Goal: Transaction & Acquisition: Purchase product/service

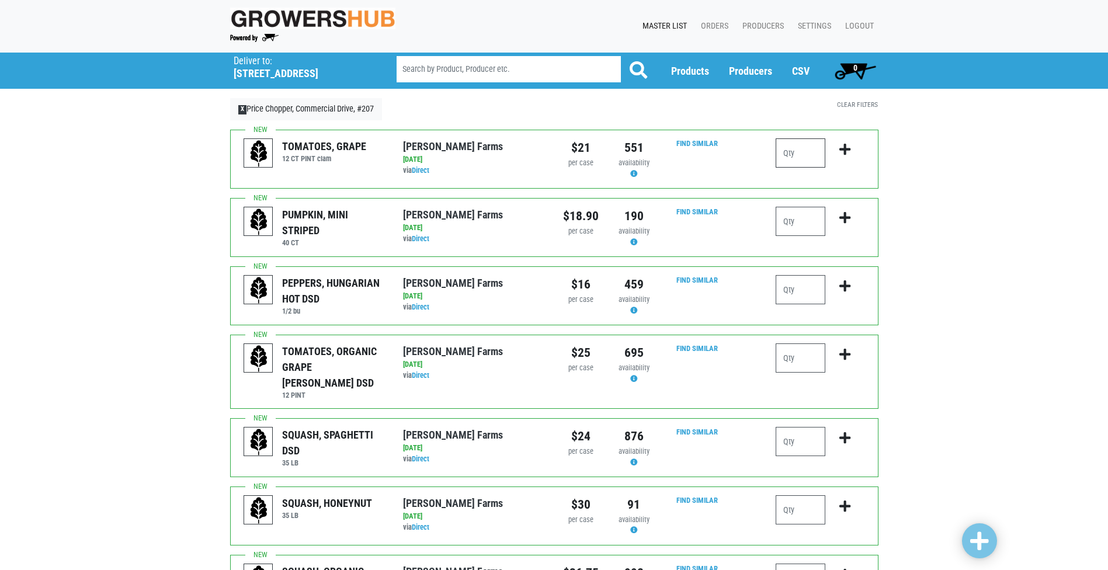
click at [798, 166] on input "number" at bounding box center [800, 152] width 50 height 29
type input "1"
click at [817, 351] on input "number" at bounding box center [800, 357] width 50 height 29
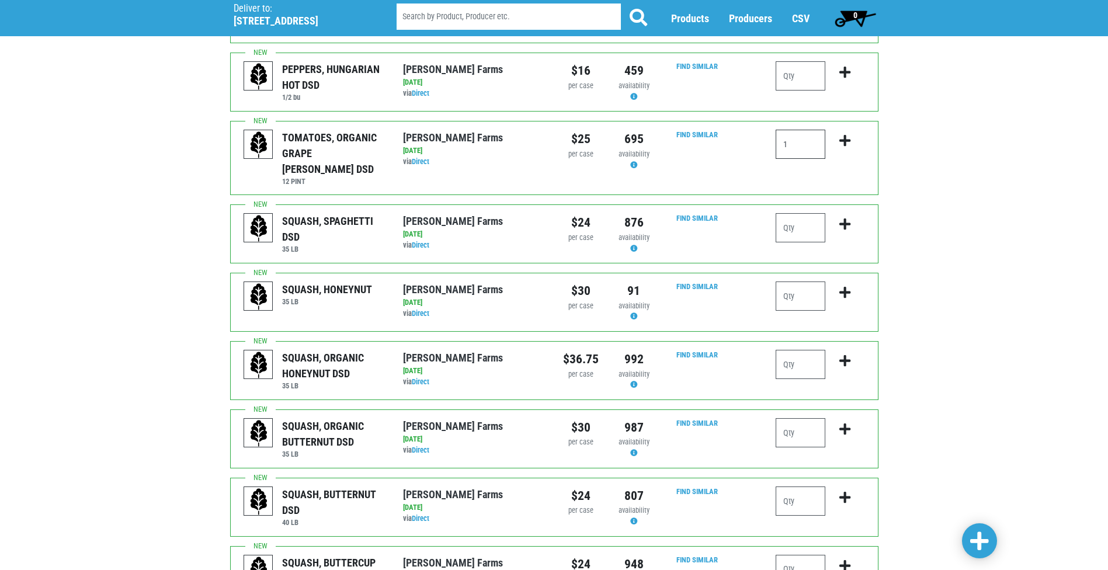
scroll to position [234, 0]
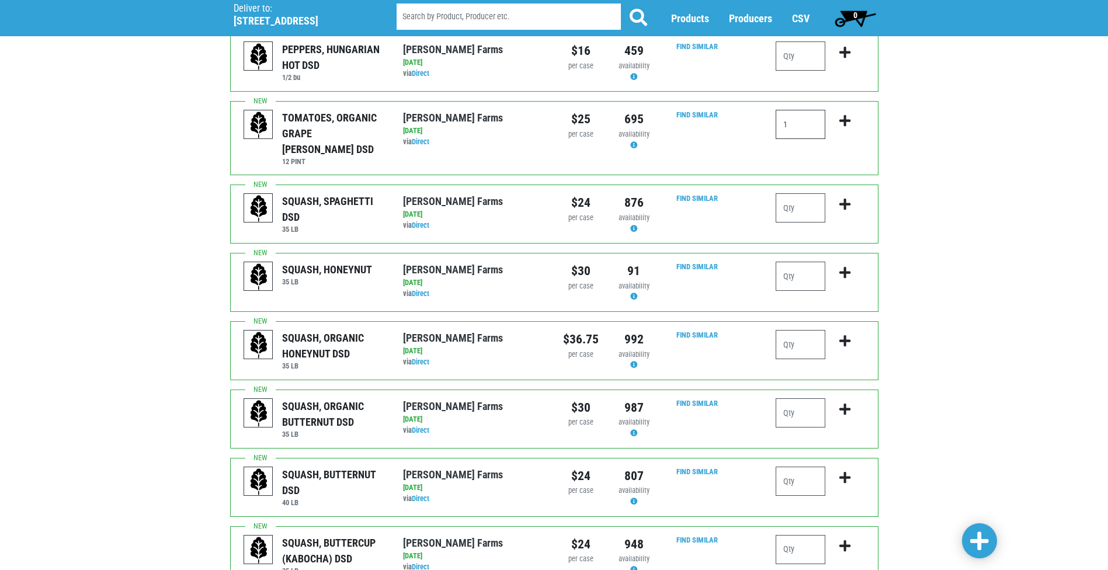
type input "1"
click at [842, 403] on icon "submit" at bounding box center [844, 409] width 11 height 13
click at [795, 398] on input "number" at bounding box center [800, 412] width 50 height 29
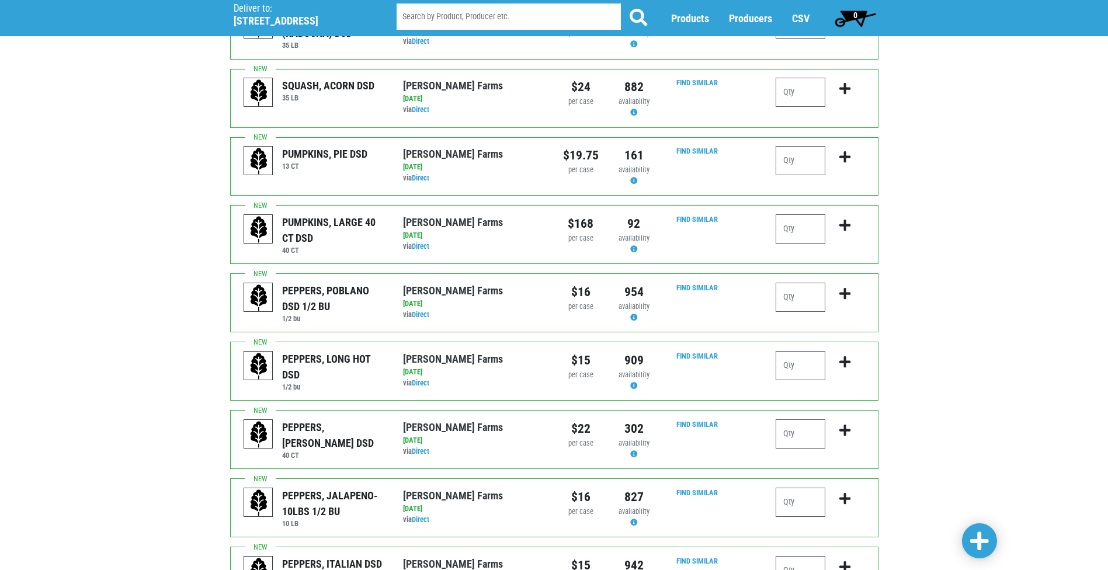
scroll to position [817, 0]
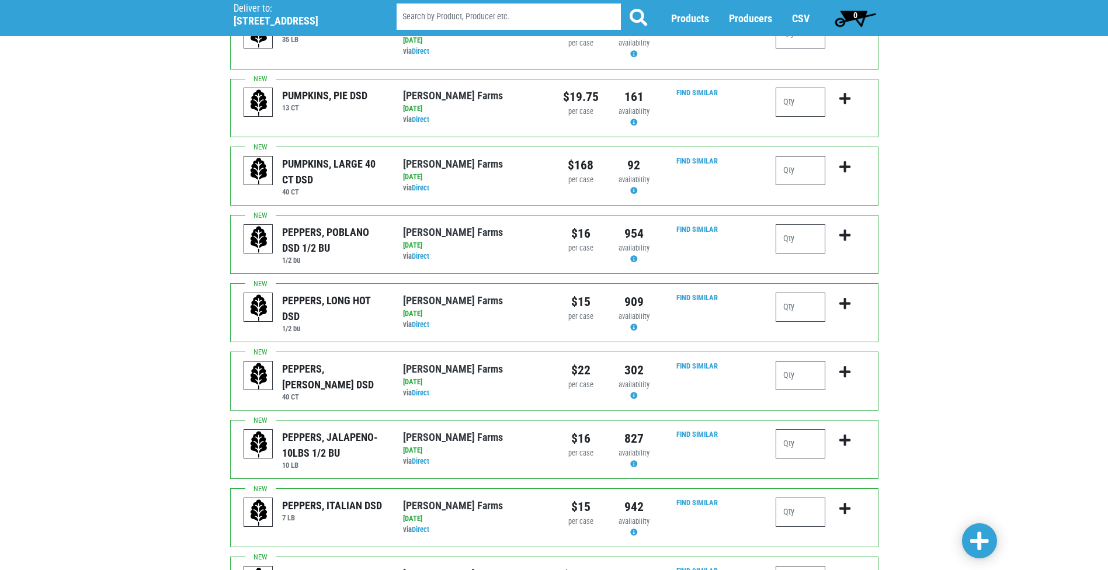
type input "1"
click at [804, 361] on input "number" at bounding box center [800, 375] width 50 height 29
type input "3"
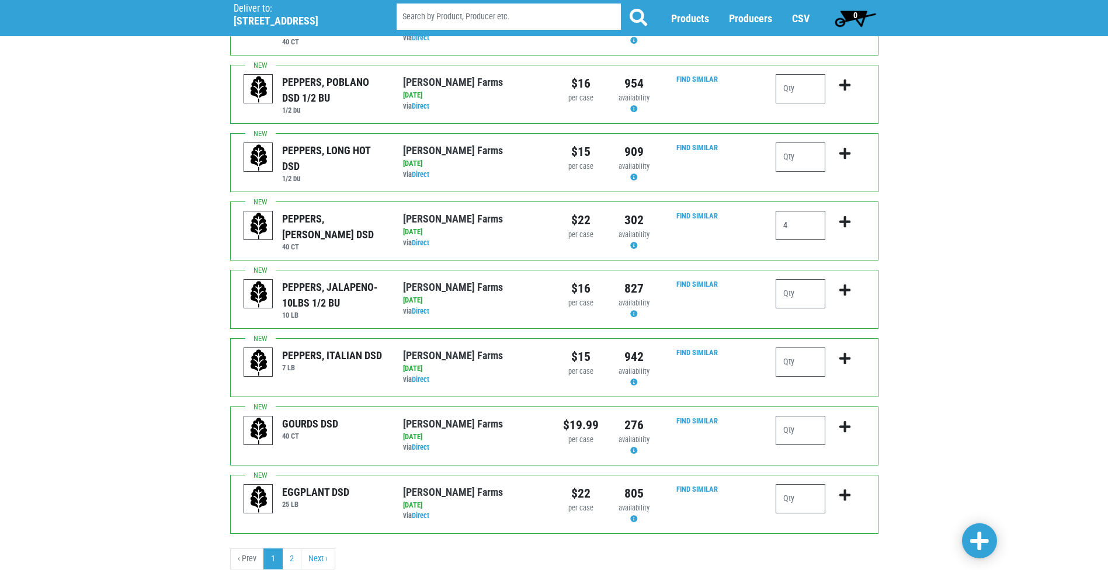
scroll to position [990, 0]
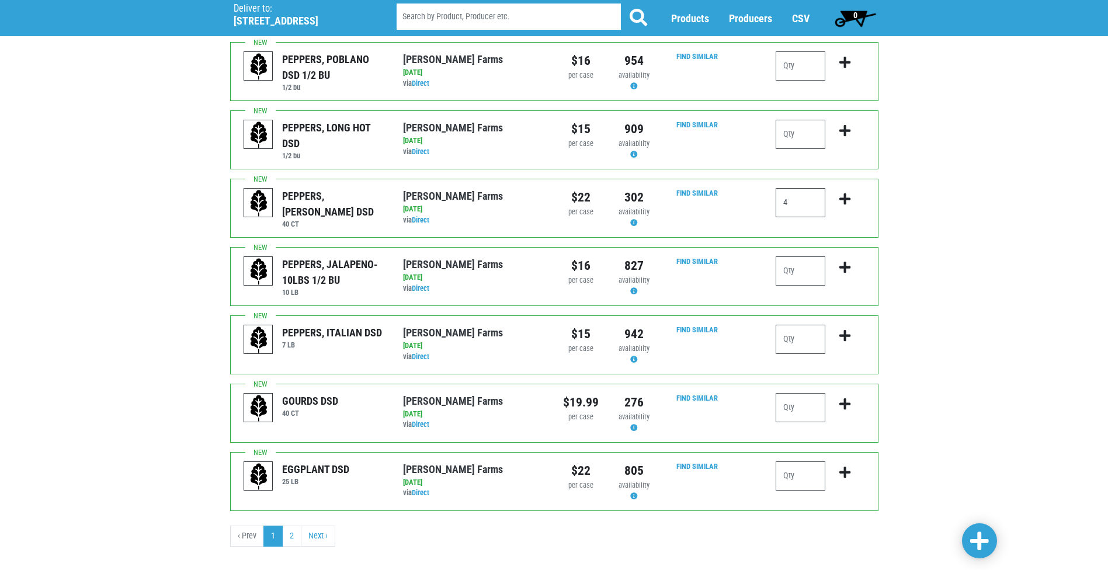
type input "4"
click at [789, 462] on input "number" at bounding box center [800, 475] width 50 height 29
type input "1"
click at [788, 256] on input "number" at bounding box center [800, 270] width 50 height 29
type input "1"
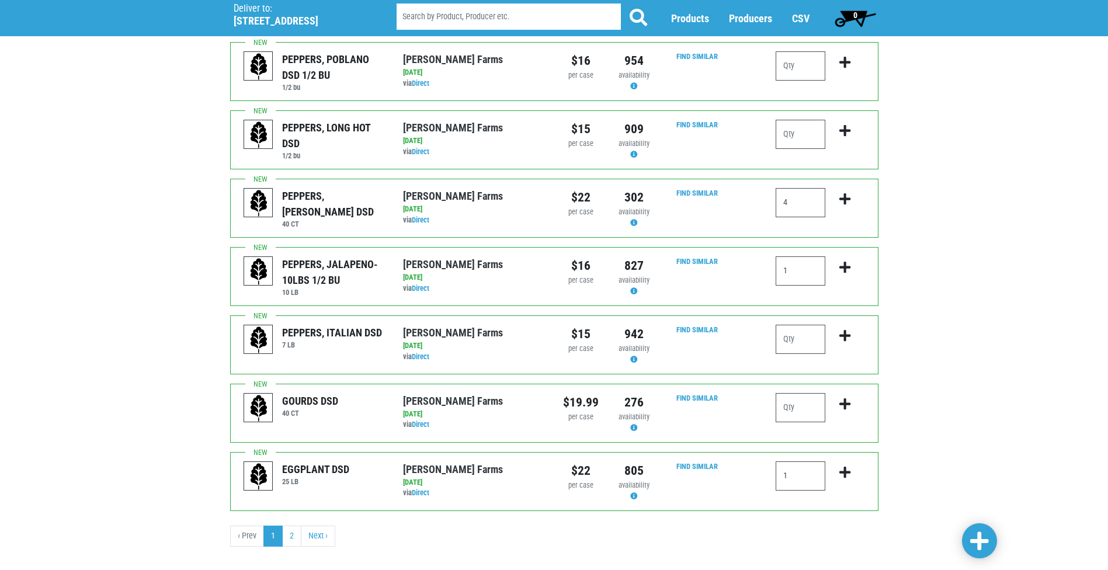
click at [978, 540] on span at bounding box center [979, 541] width 19 height 21
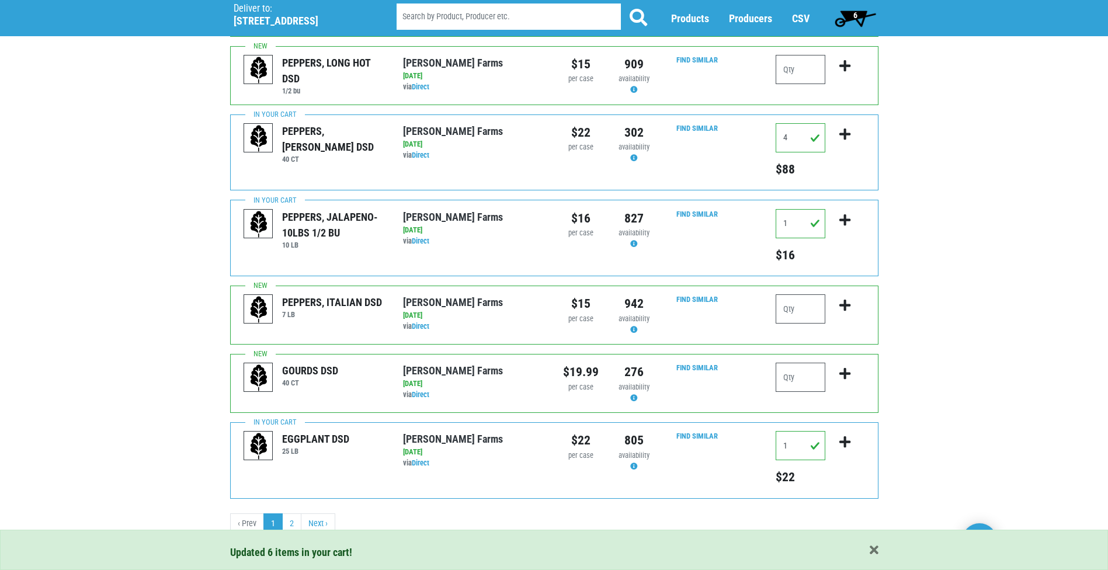
scroll to position [1095, 0]
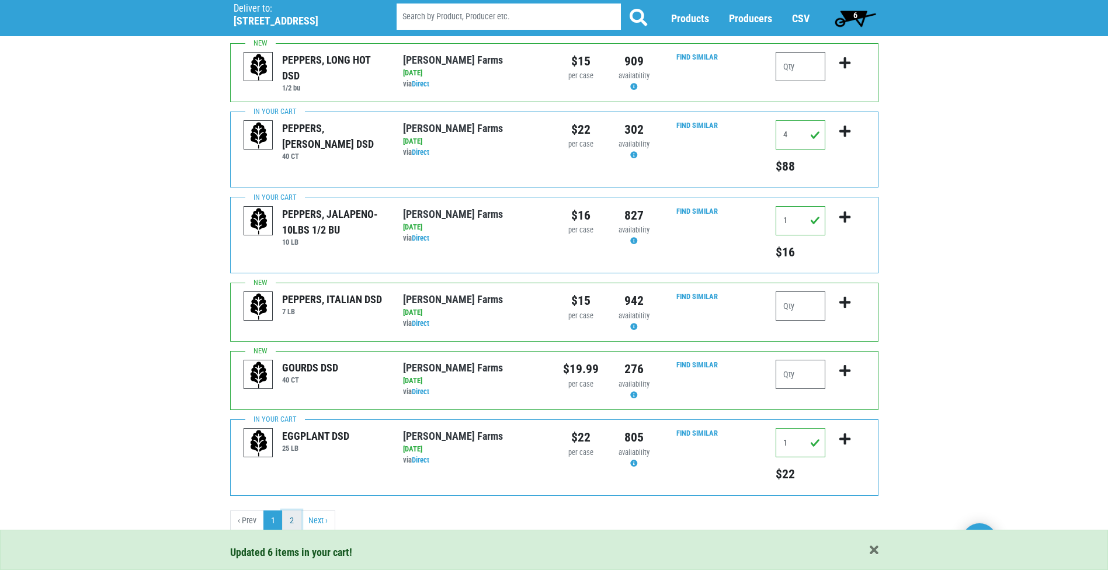
click at [292, 529] on link "2" at bounding box center [291, 520] width 19 height 21
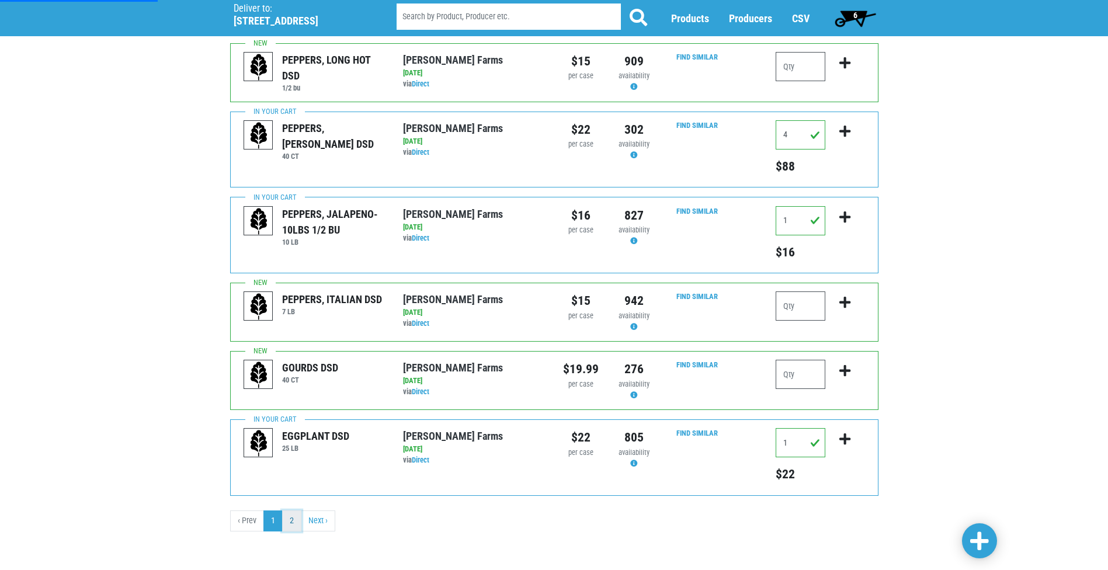
click at [295, 516] on link "2" at bounding box center [291, 520] width 19 height 21
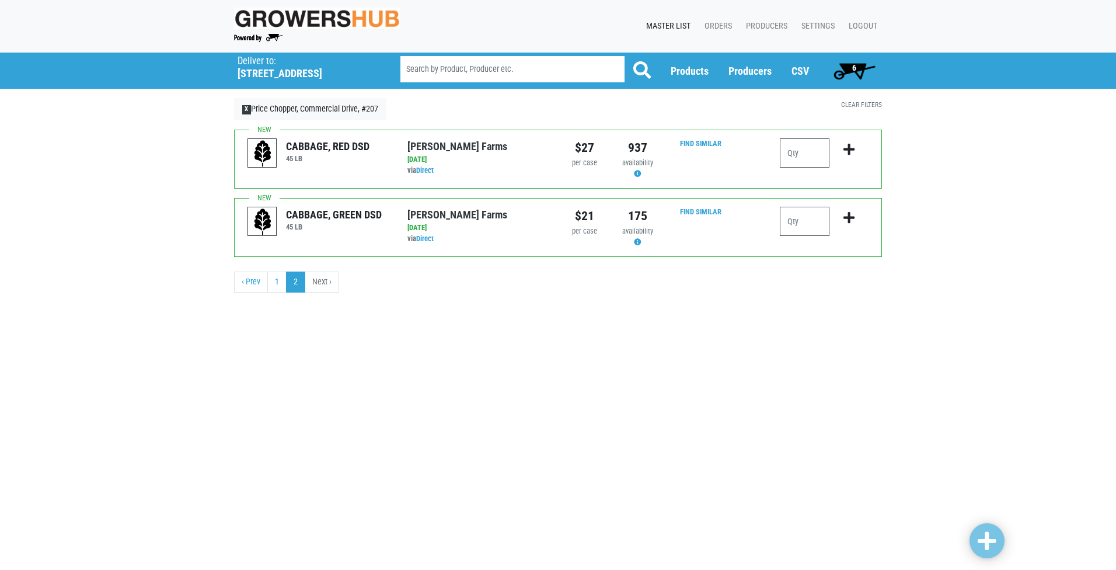
click at [856, 71] on span "6" at bounding box center [854, 67] width 4 height 9
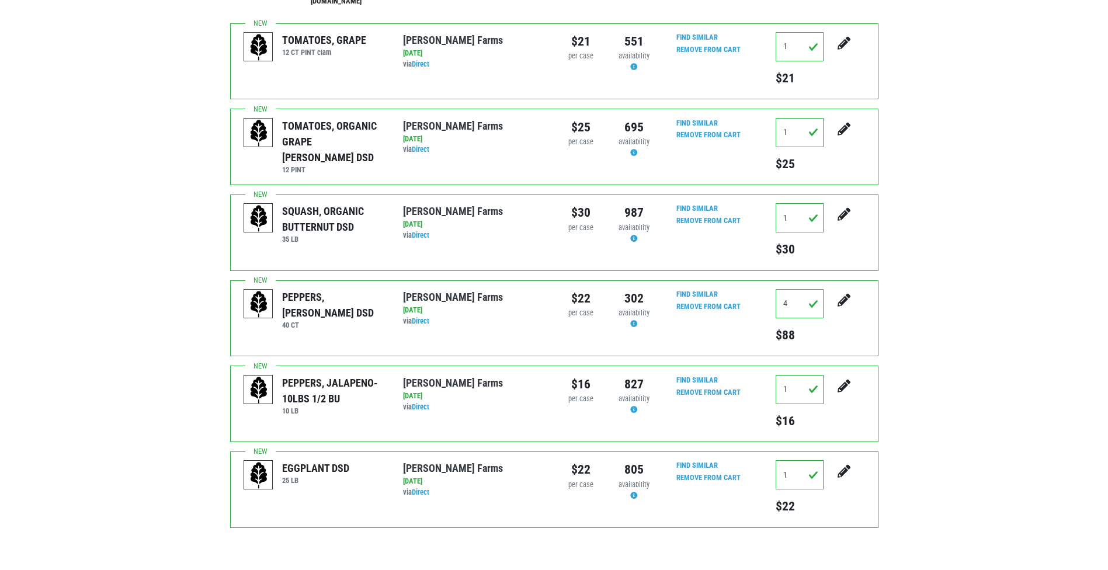
scroll to position [120, 0]
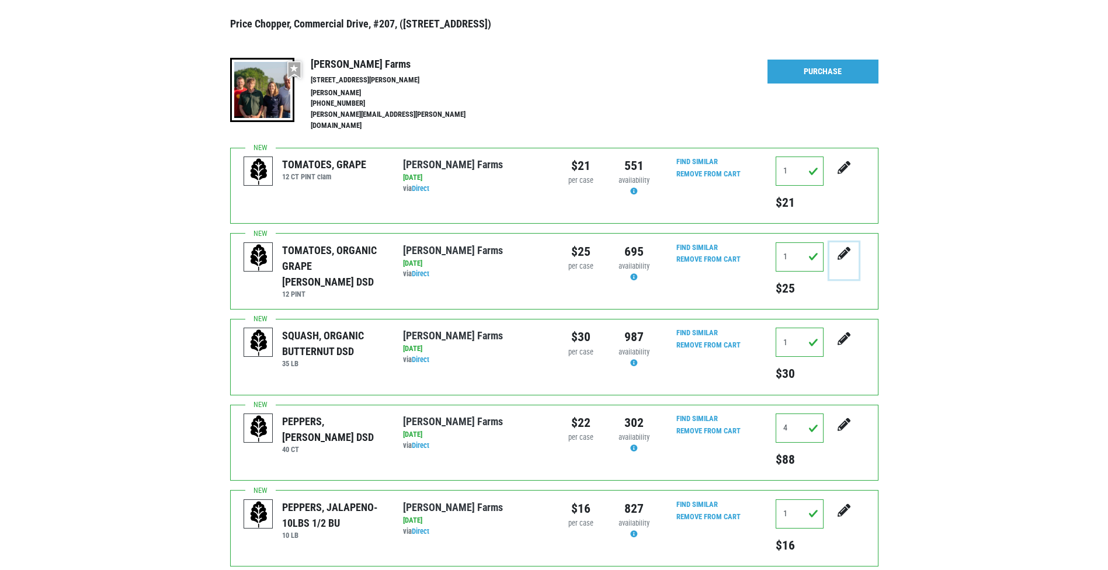
click at [851, 242] on button "submit" at bounding box center [843, 260] width 29 height 37
drag, startPoint x: 798, startPoint y: 245, endPoint x: 755, endPoint y: 245, distance: 43.2
click at [755, 245] on div "TOMATOES, ORGANIC GRAPE [PERSON_NAME] DSD 12 PINT [PERSON_NAME] Farms [DATE] vi…" at bounding box center [554, 271] width 648 height 76
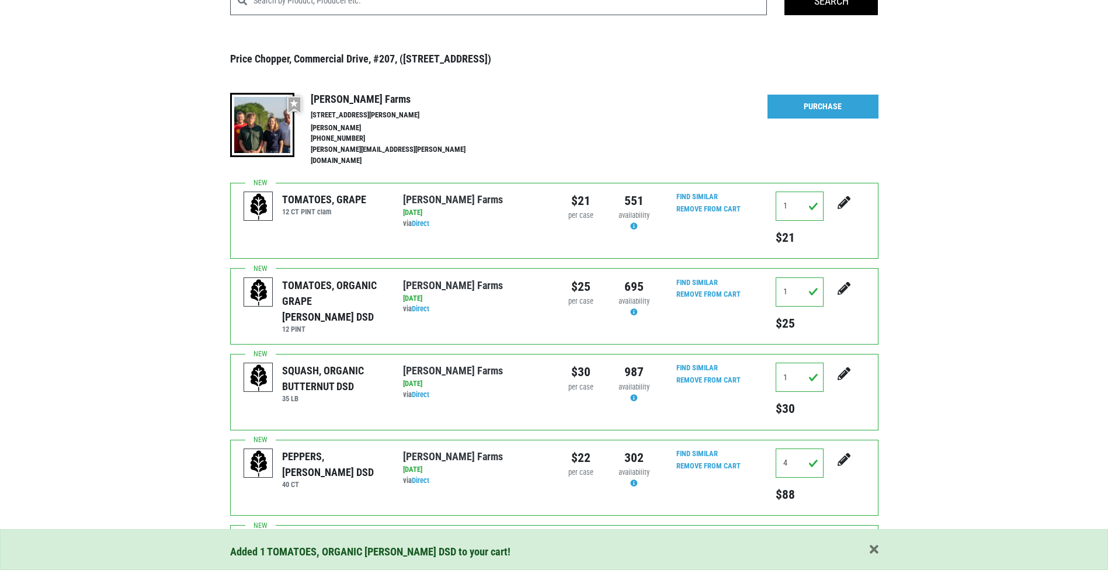
scroll to position [117, 0]
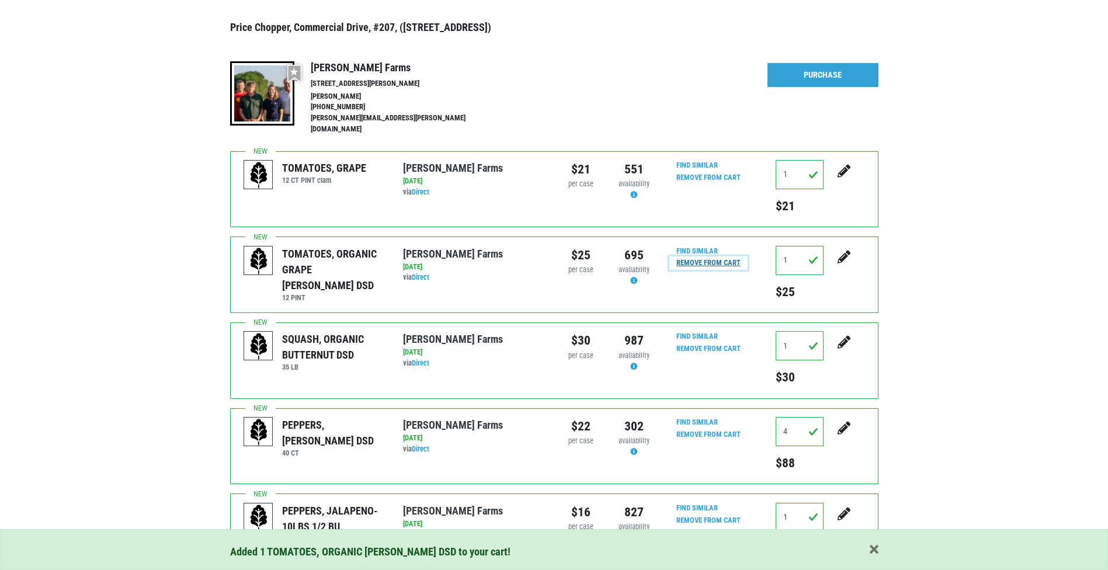
click at [719, 256] on input "Remove From Cart" at bounding box center [708, 262] width 78 height 13
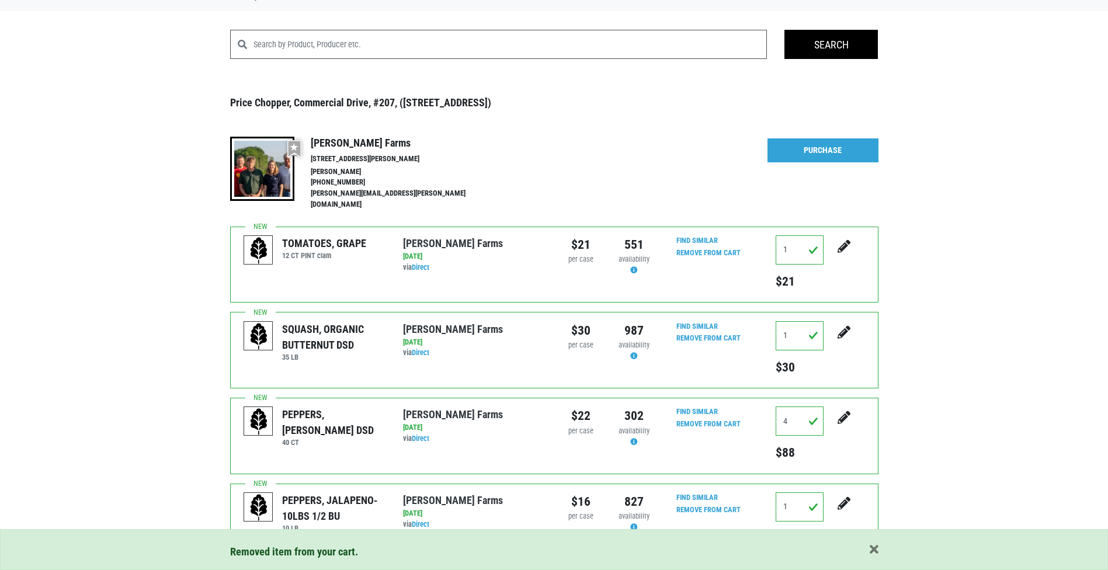
scroll to position [34, 0]
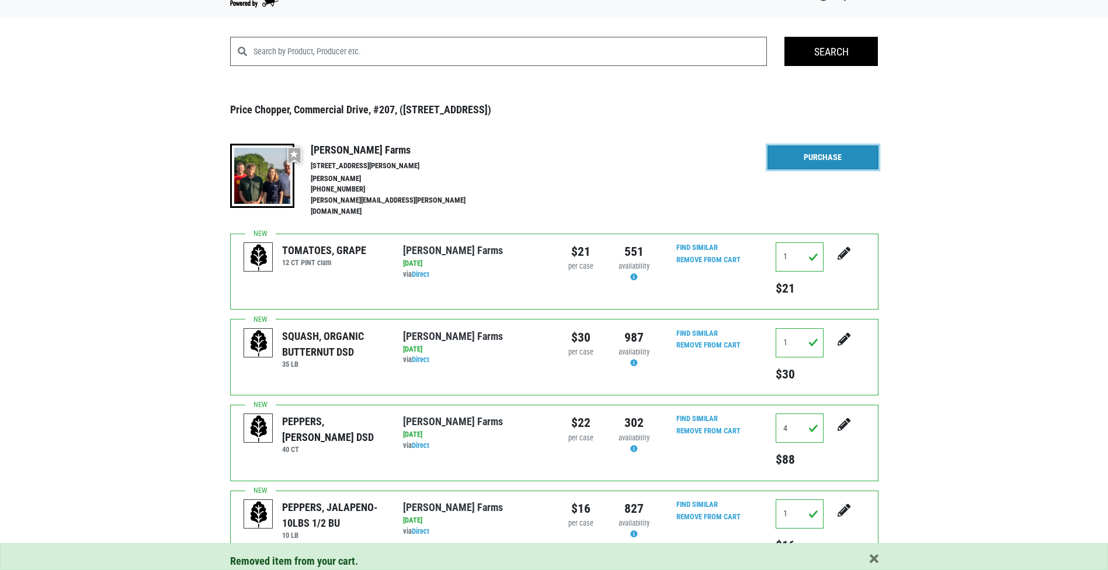
click at [855, 156] on link "Purchase" at bounding box center [822, 157] width 111 height 25
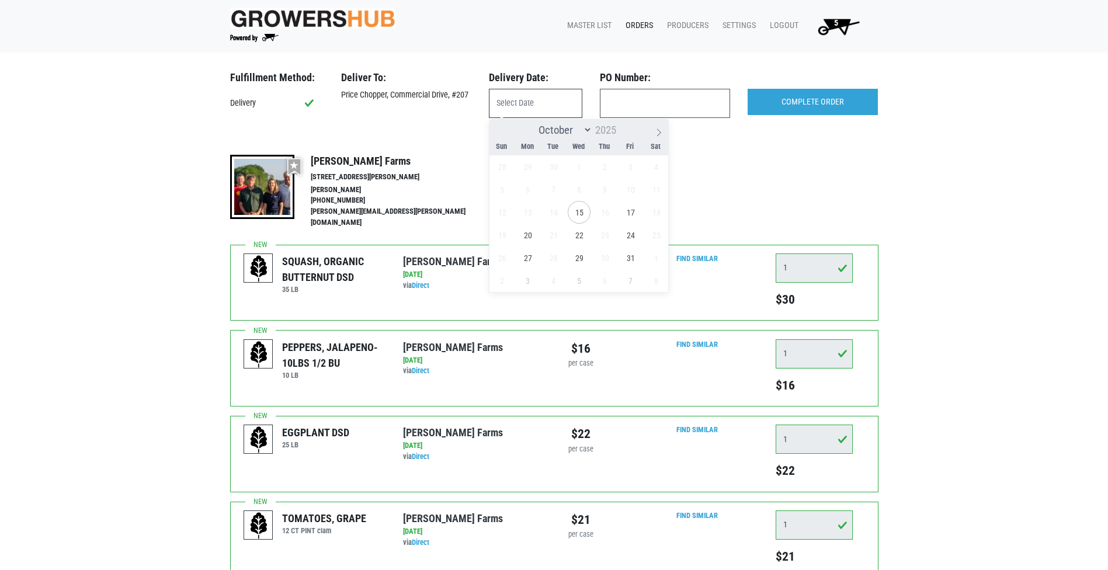
click at [557, 113] on input "text" at bounding box center [535, 103] width 93 height 29
click at [578, 217] on span "15" at bounding box center [579, 212] width 23 height 23
type input "[DATE]"
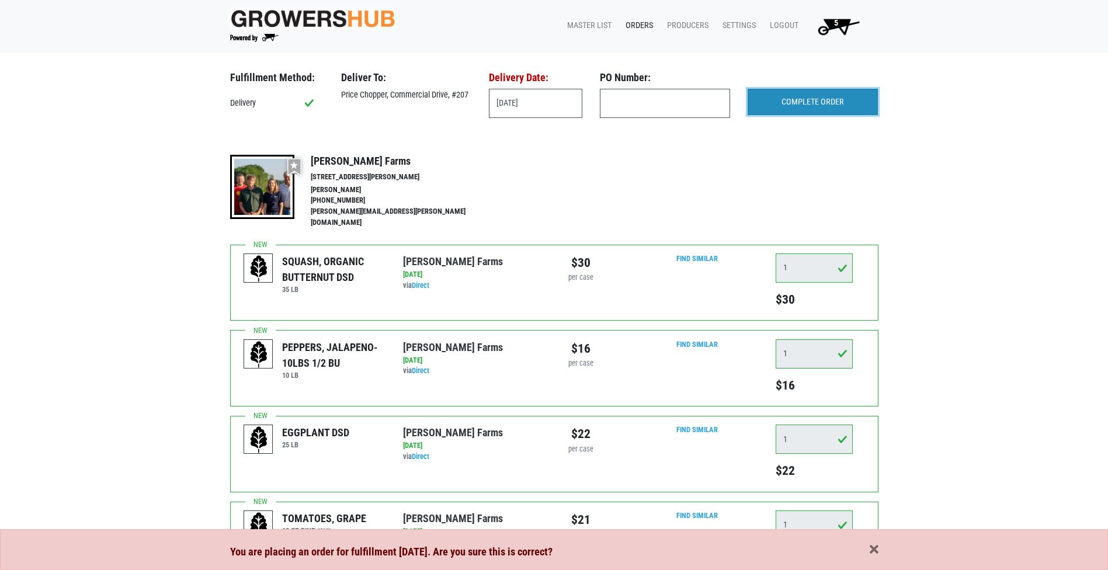
click at [848, 95] on input "COMPLETE ORDER" at bounding box center [812, 102] width 130 height 27
